Goal: Task Accomplishment & Management: Manage account settings

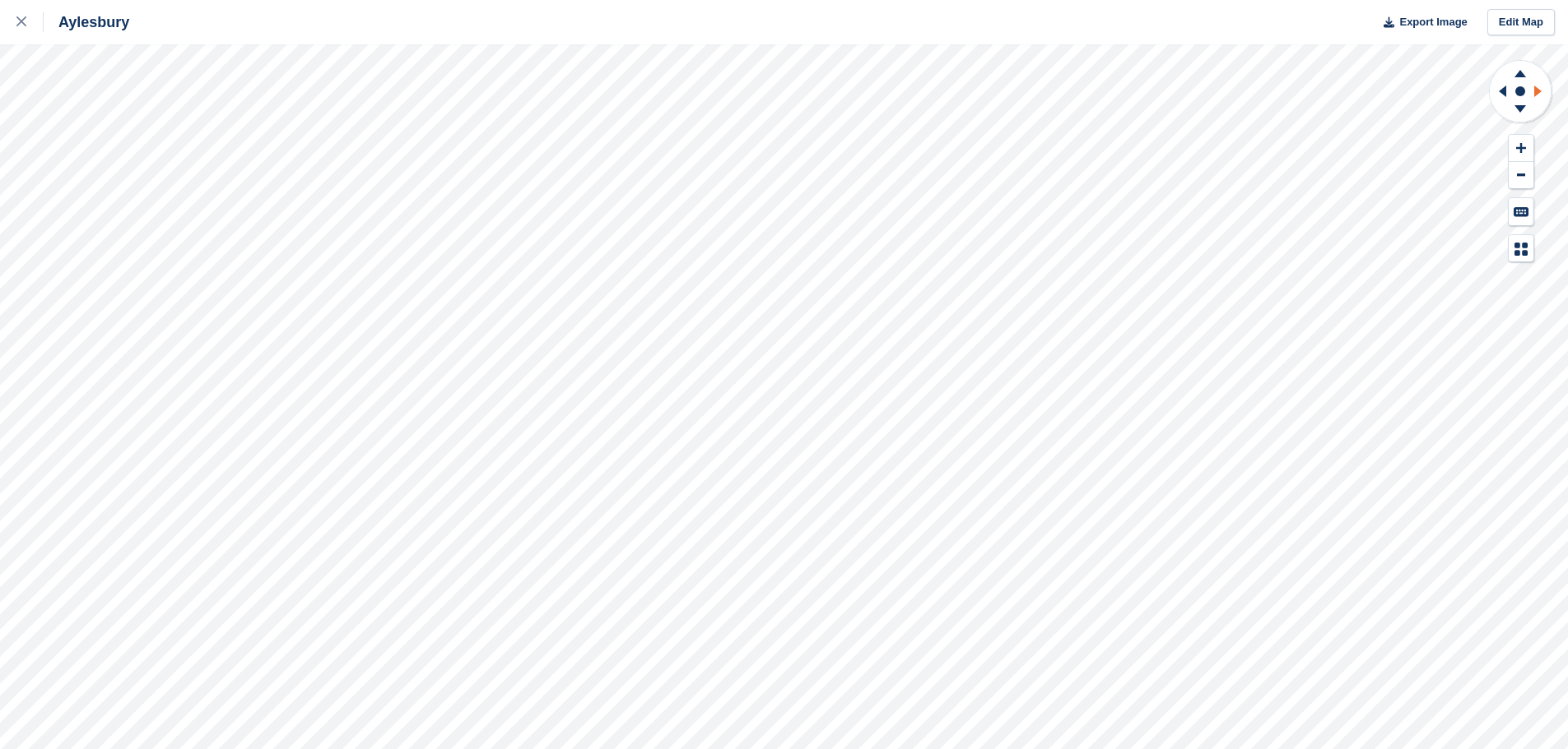
click at [1541, 89] on icon at bounding box center [1540, 92] width 20 height 43
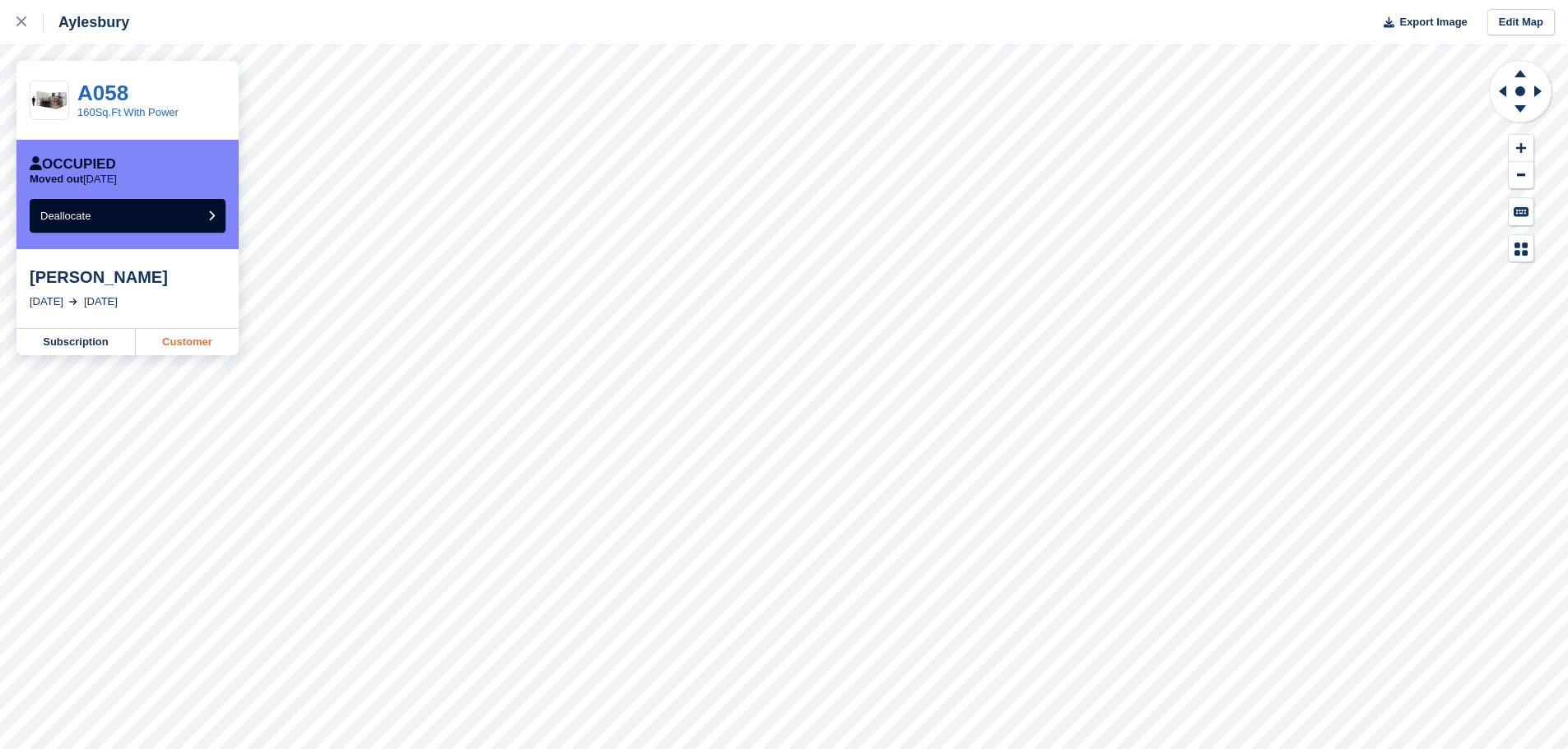
click at [183, 345] on link "Customer" at bounding box center [188, 342] width 103 height 27
click at [204, 346] on link "Customer" at bounding box center [188, 342] width 103 height 27
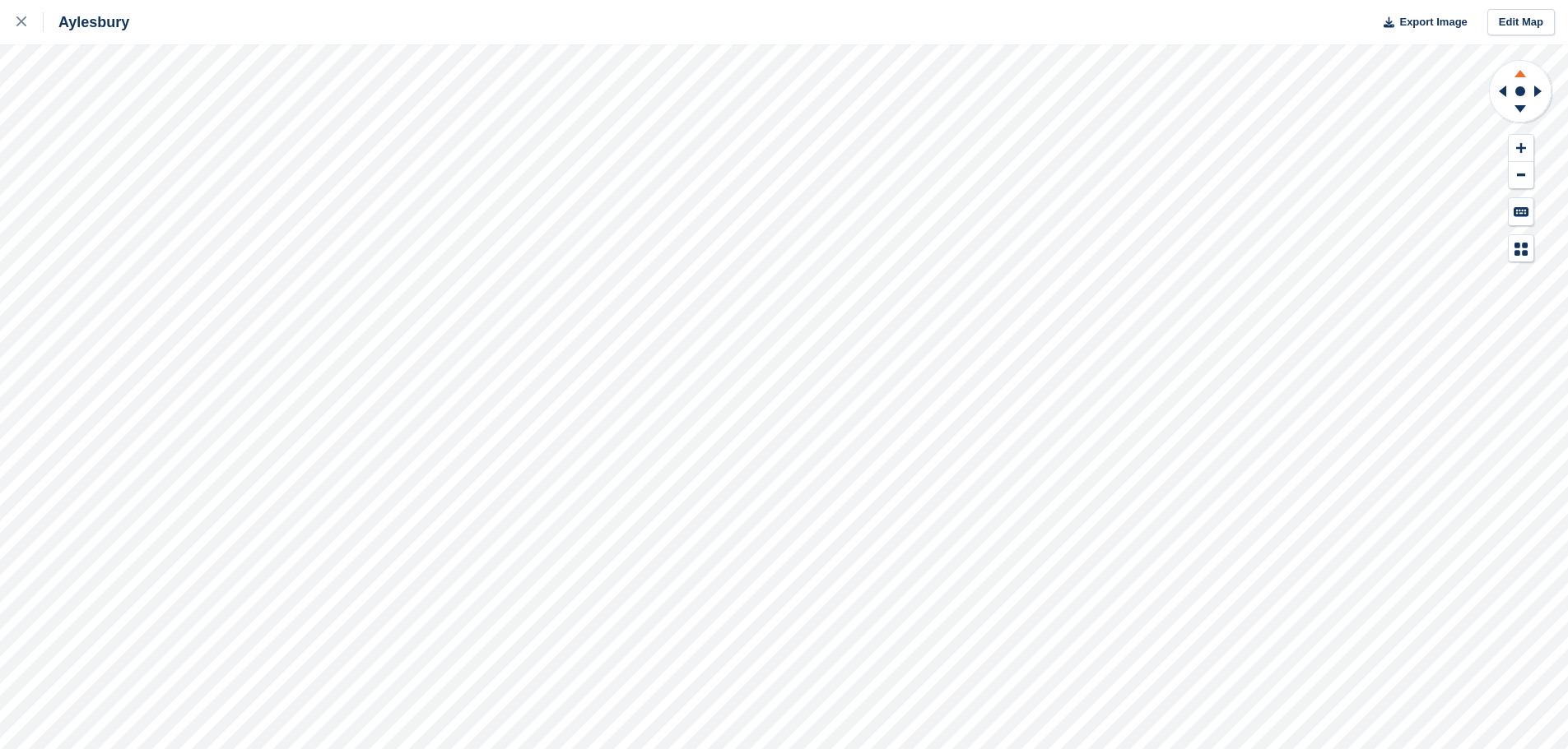
click at [1524, 74] on icon at bounding box center [1520, 71] width 43 height 20
click at [20, 28] on div at bounding box center [30, 22] width 28 height 20
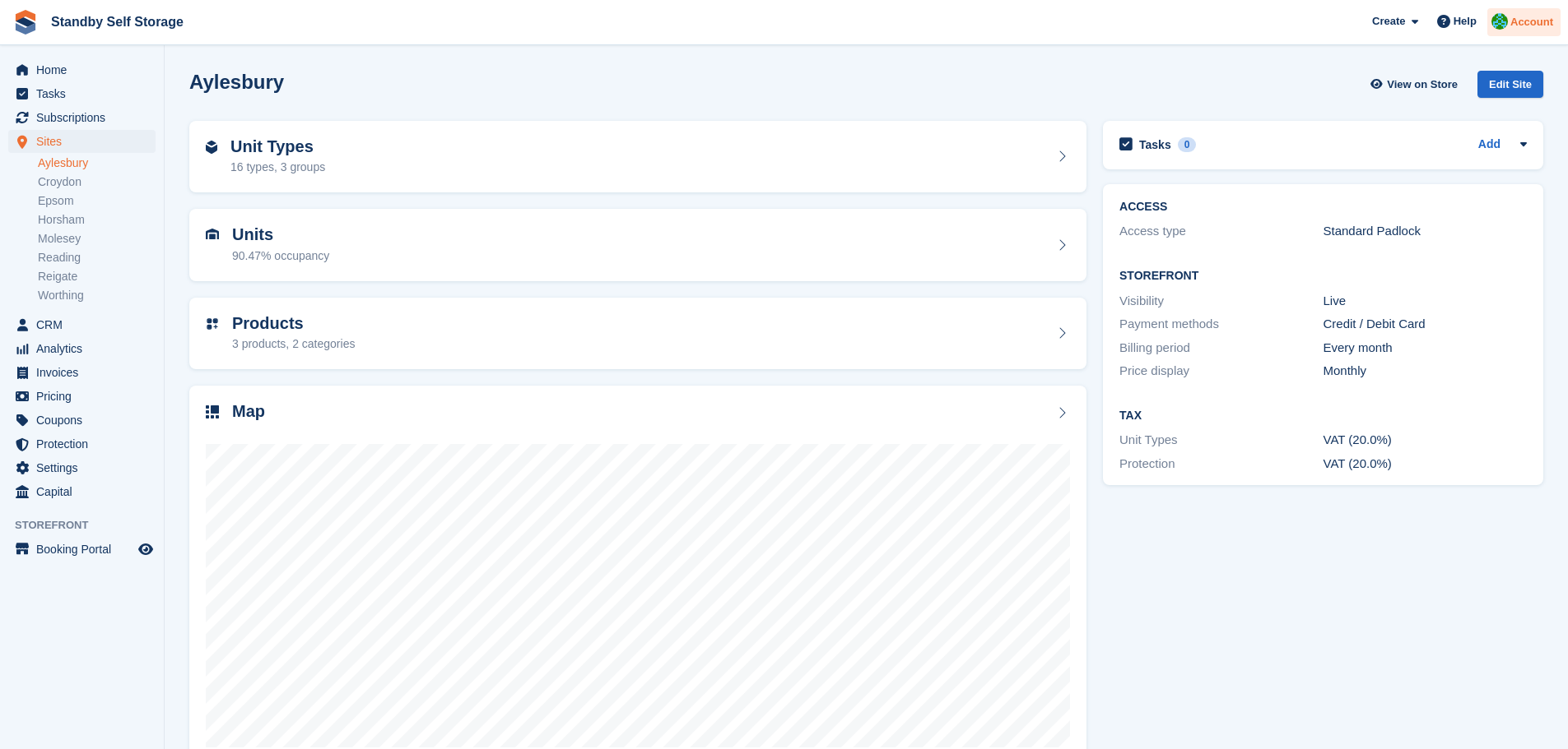
click at [1519, 18] on span "Account" at bounding box center [1532, 22] width 43 height 17
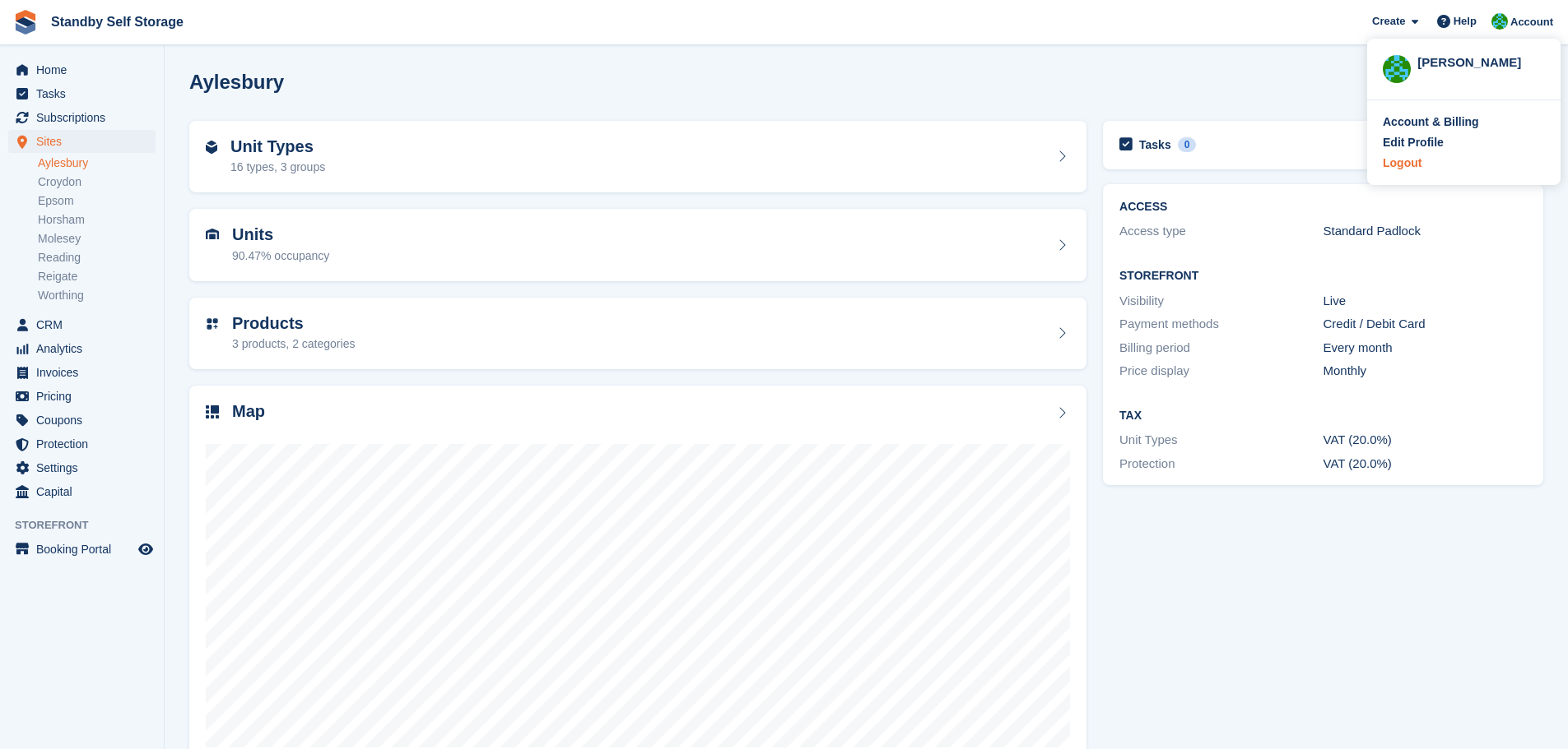
click at [1421, 162] on div "Logout" at bounding box center [1463, 163] width 162 height 17
